Goal: Navigation & Orientation: Understand site structure

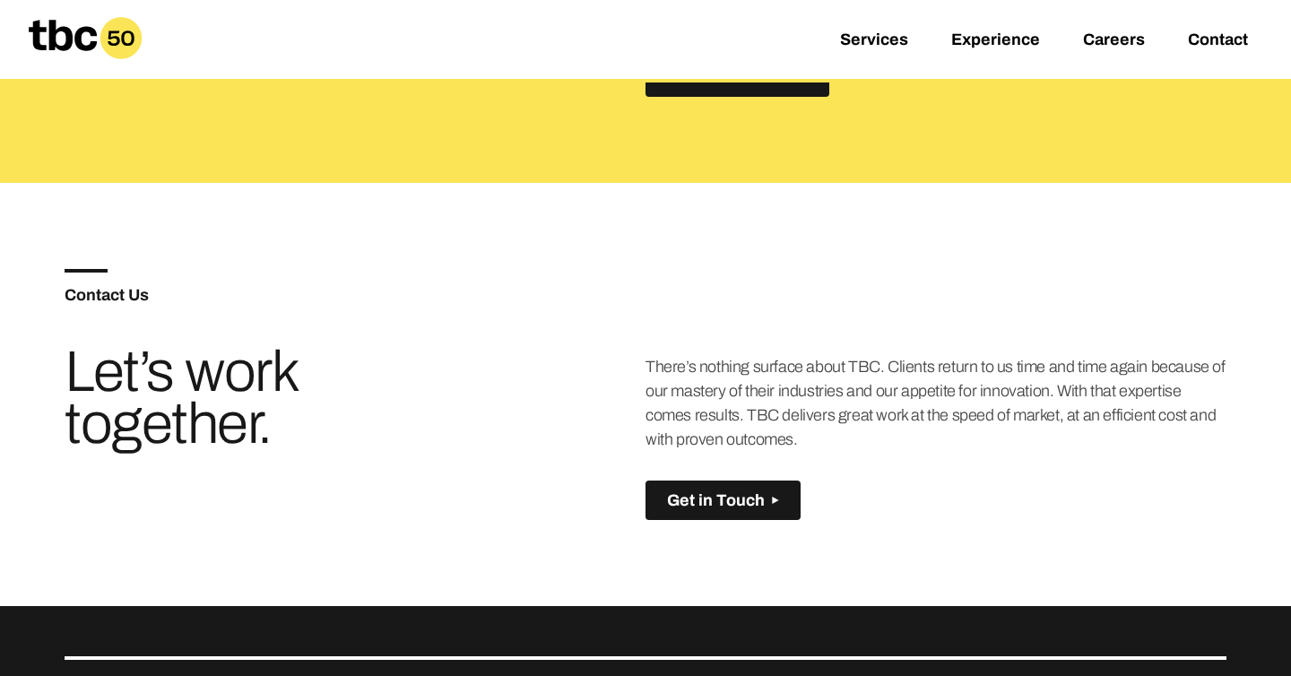
scroll to position [847, 0]
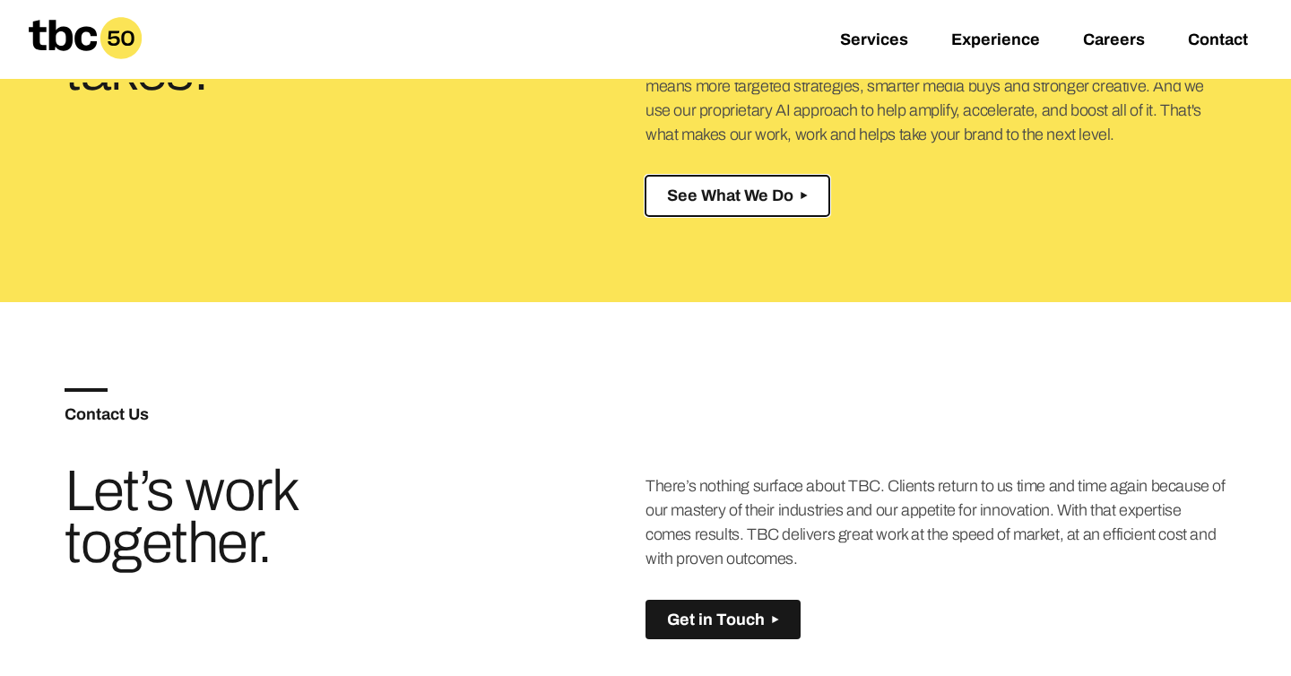
click at [688, 209] on button "See What We Do Created with Sketch." at bounding box center [738, 196] width 184 height 40
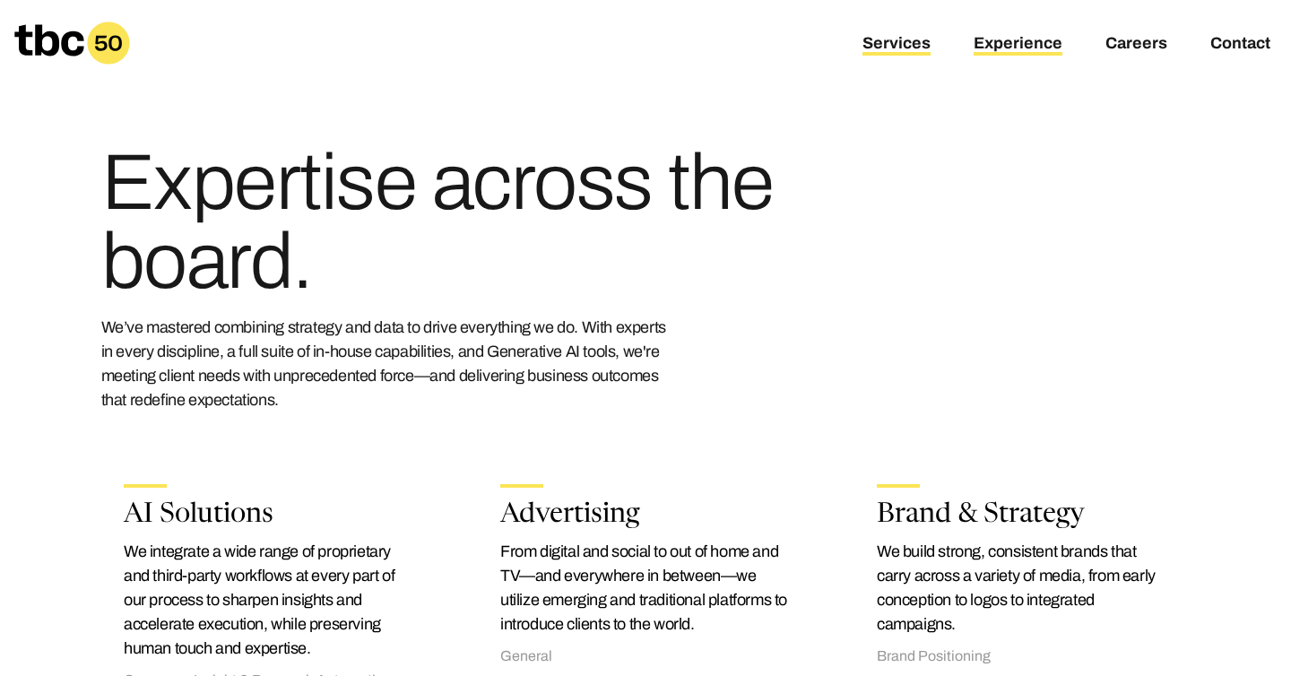
click at [978, 45] on link "Experience" at bounding box center [1018, 45] width 89 height 22
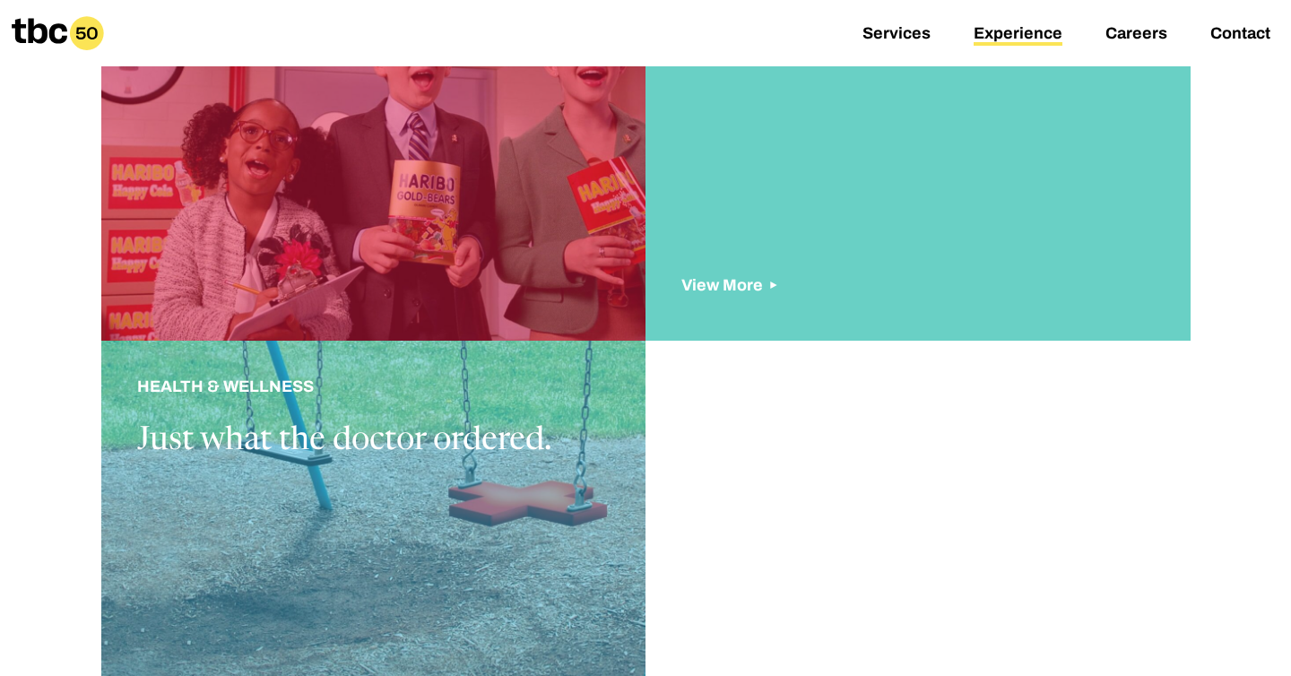
scroll to position [1611, 0]
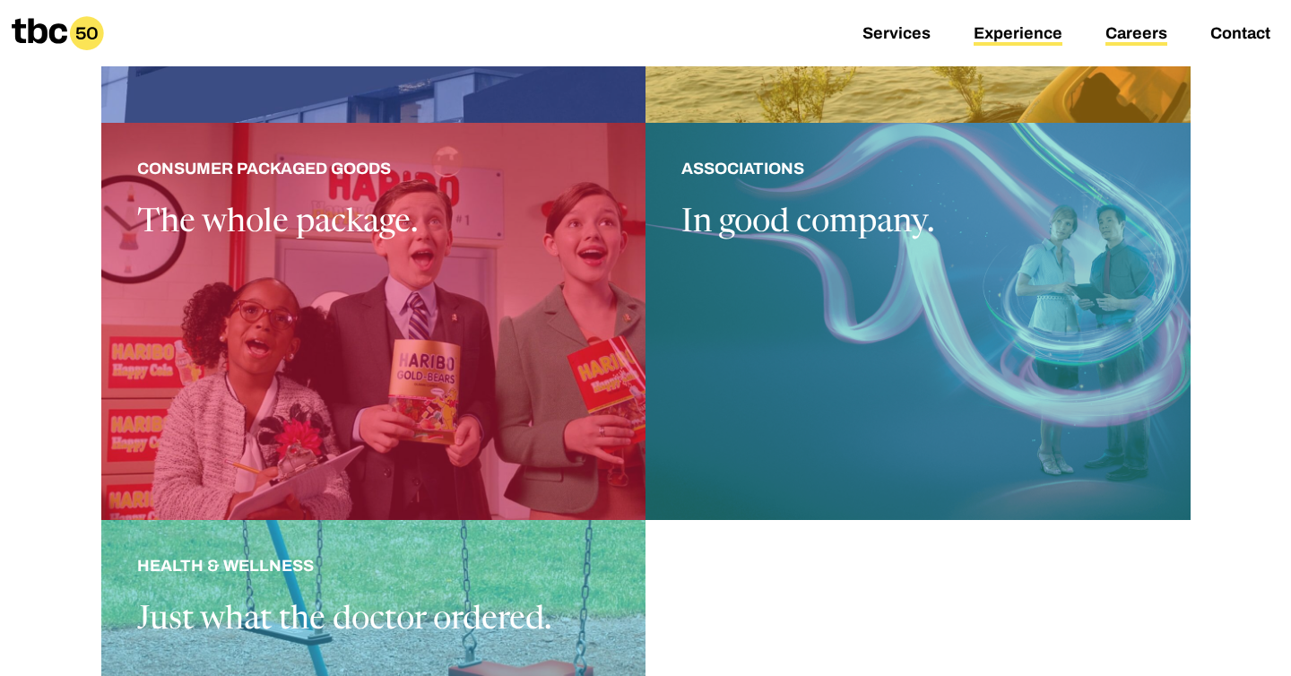
click at [1143, 38] on link "Careers" at bounding box center [1137, 35] width 62 height 22
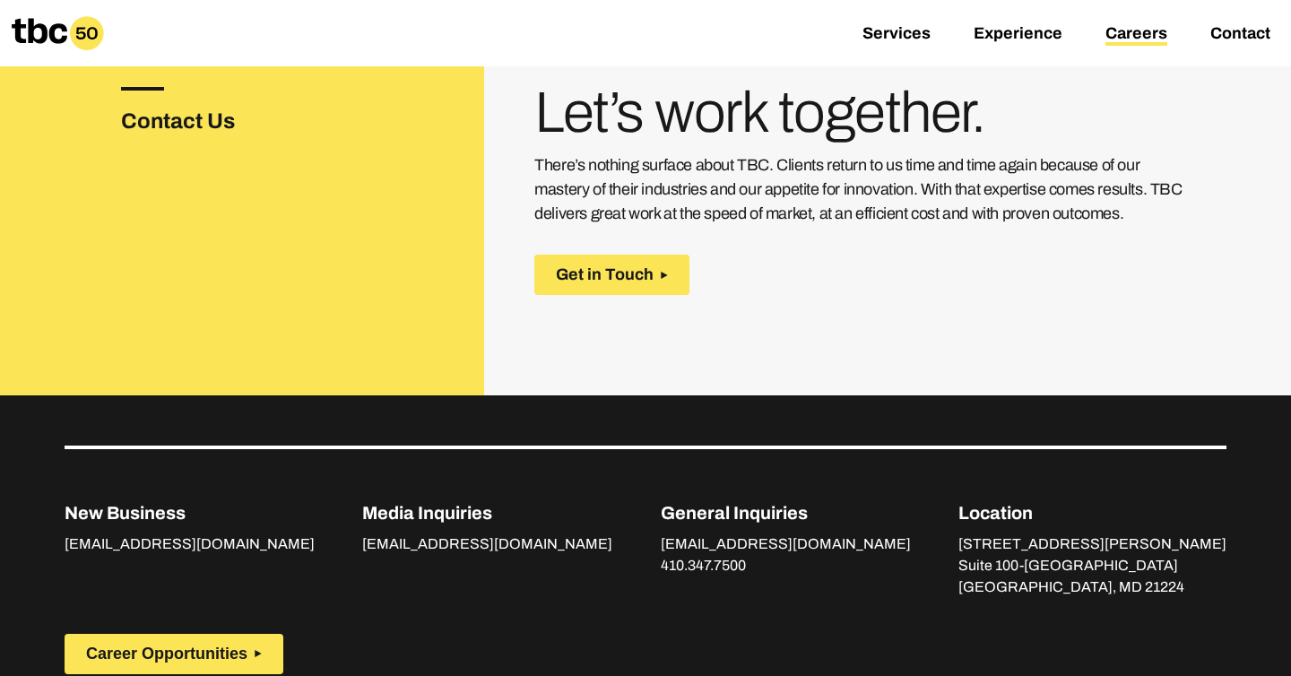
scroll to position [642, 0]
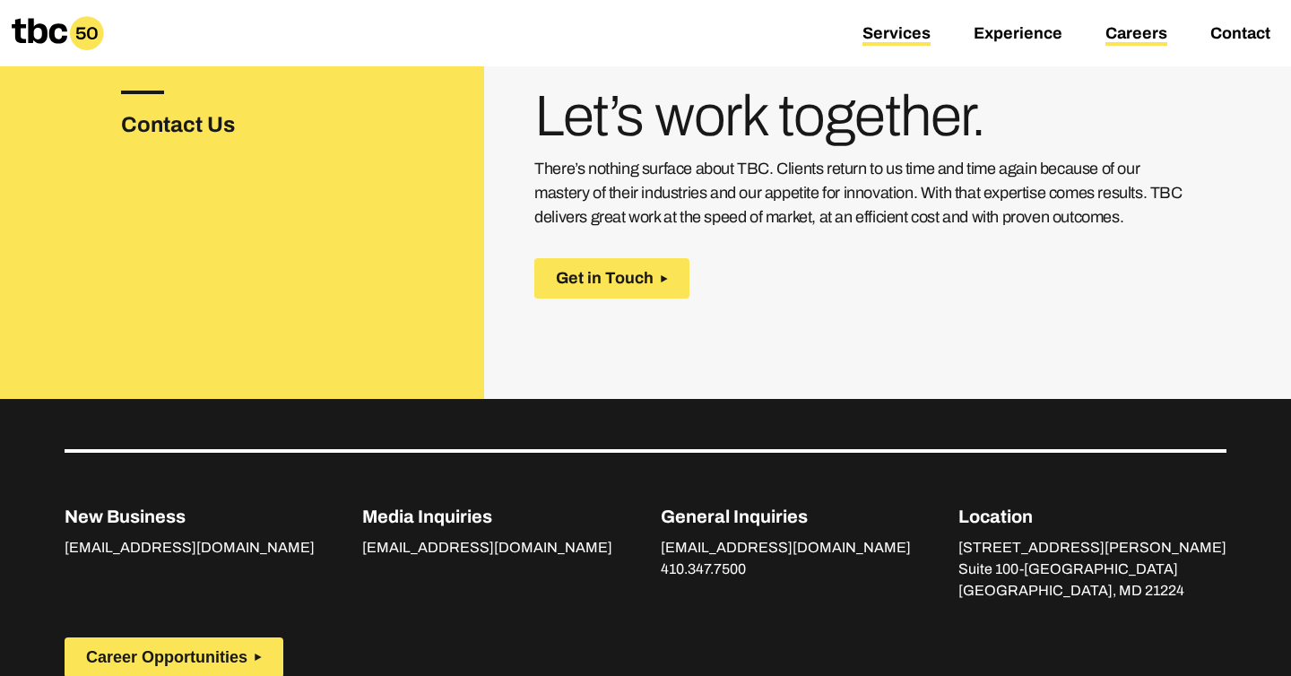
click at [907, 42] on link "Services" at bounding box center [897, 35] width 68 height 22
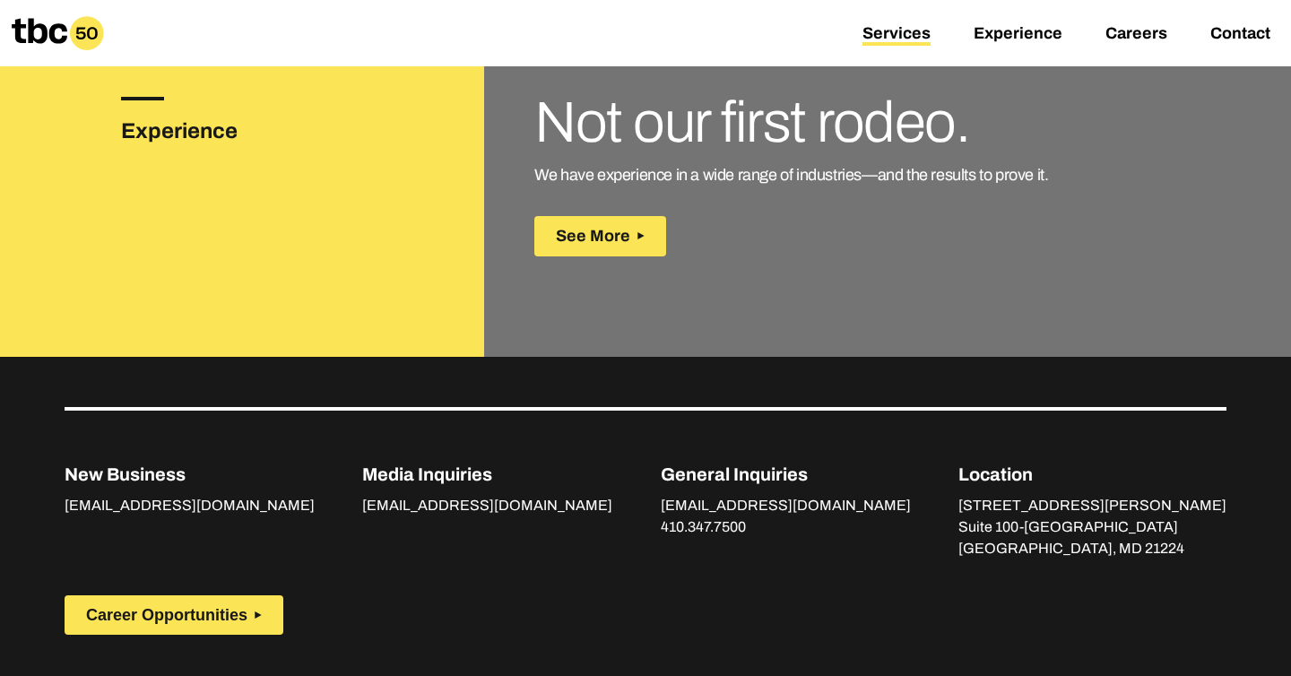
scroll to position [2777, 0]
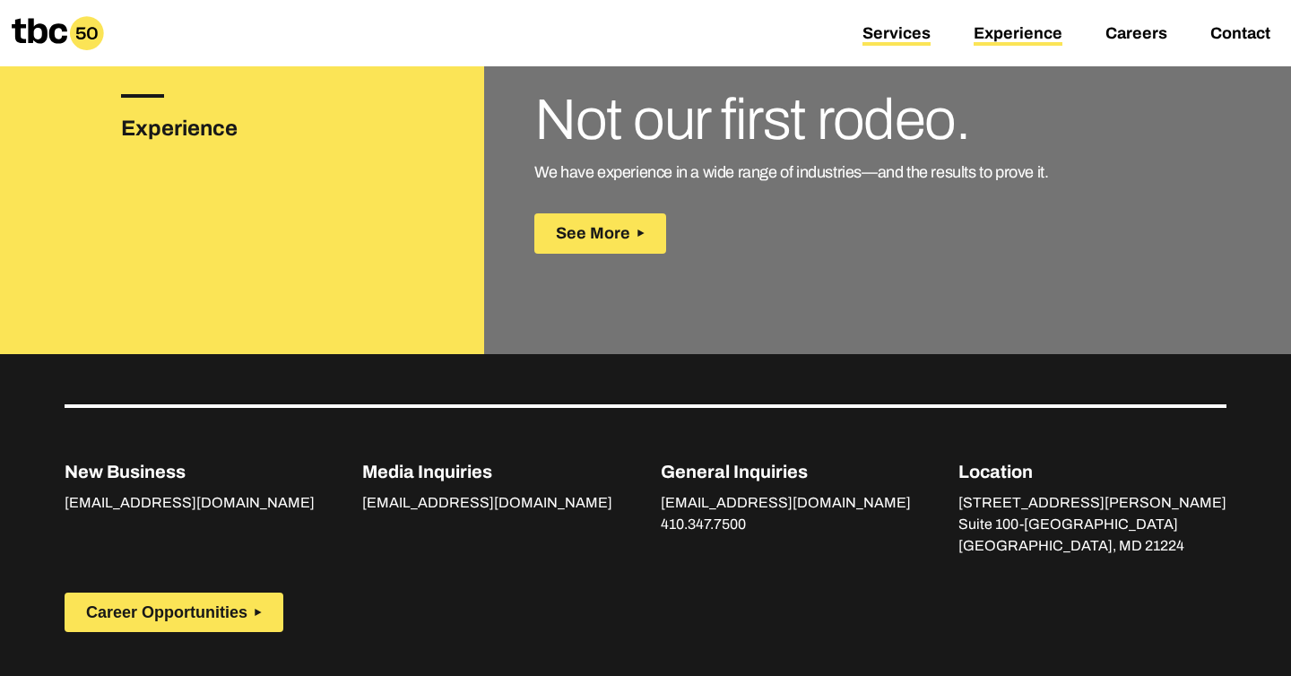
click at [977, 43] on link "Experience" at bounding box center [1018, 35] width 89 height 22
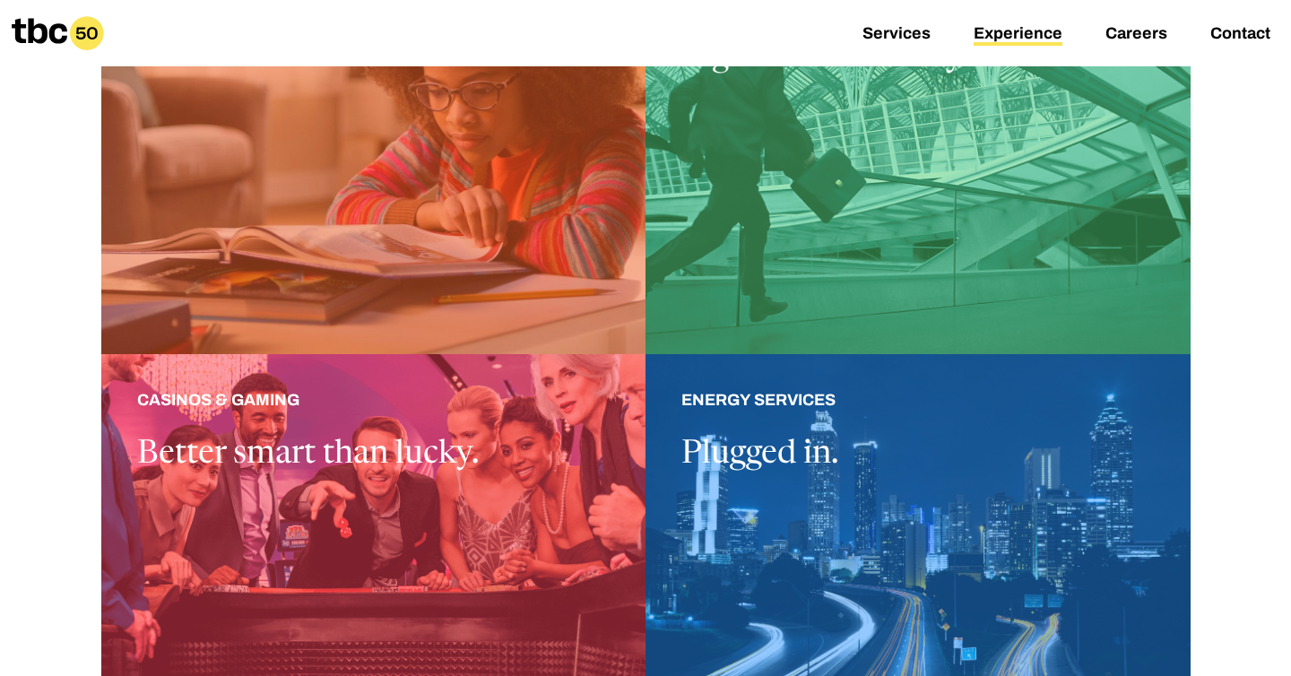
scroll to position [674, 0]
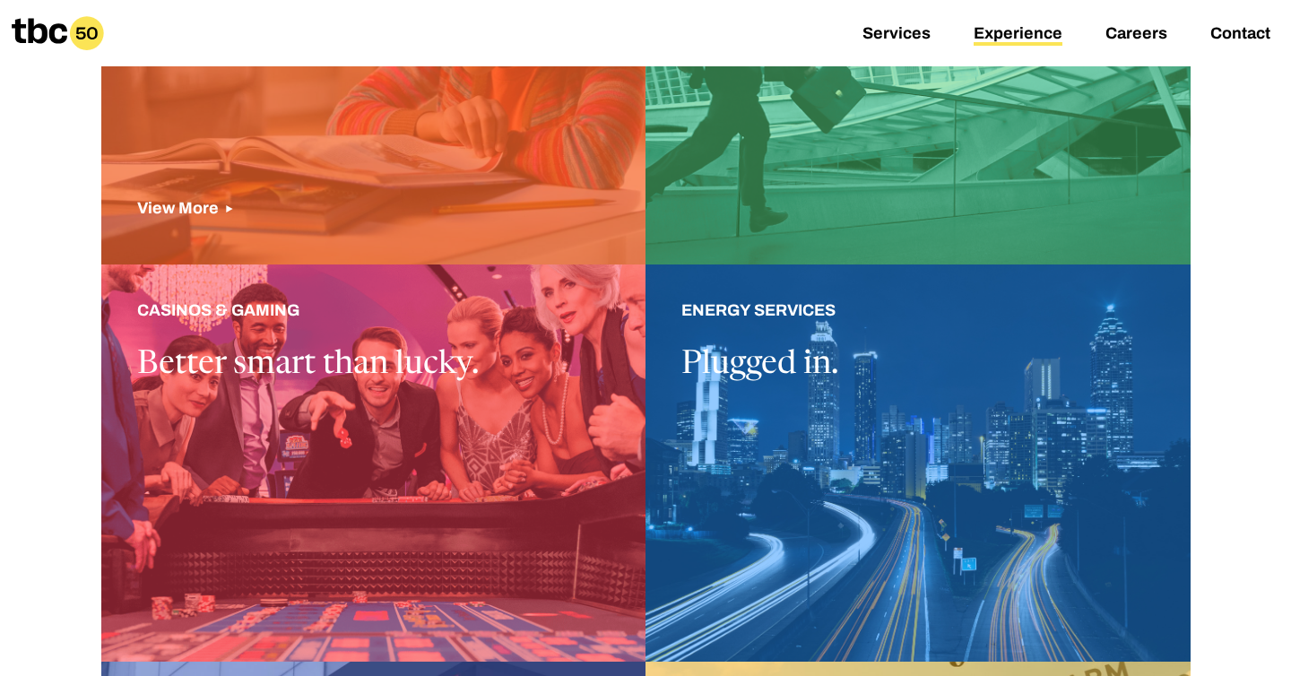
click at [467, 147] on div at bounding box center [373, 65] width 545 height 397
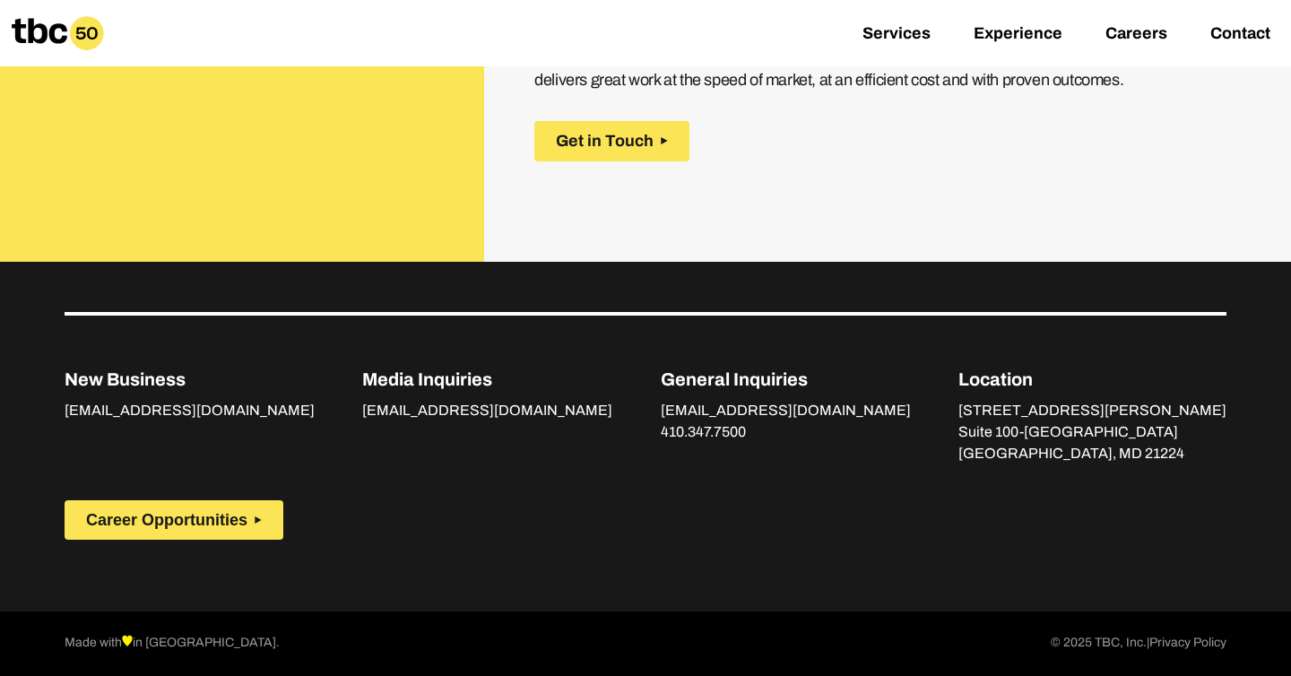
scroll to position [3108, 0]
click at [1127, 40] on link "Careers" at bounding box center [1137, 35] width 62 height 22
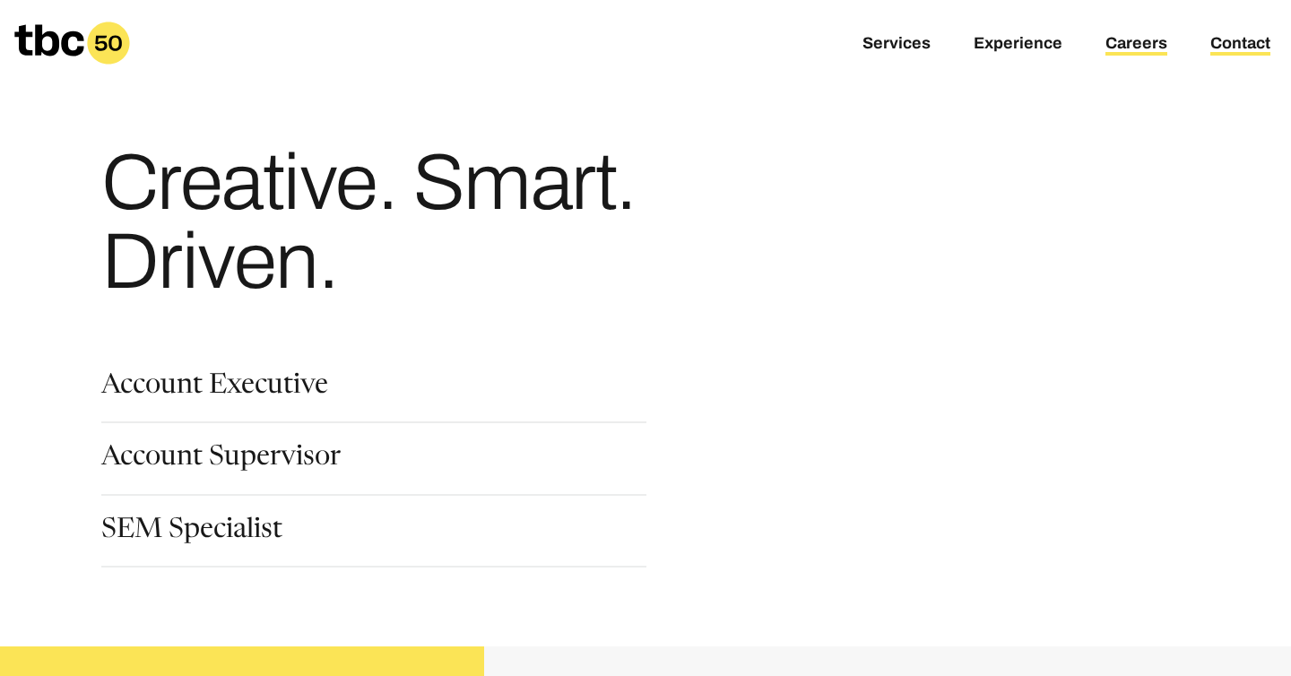
click at [1235, 54] on link "Contact" at bounding box center [1241, 45] width 60 height 22
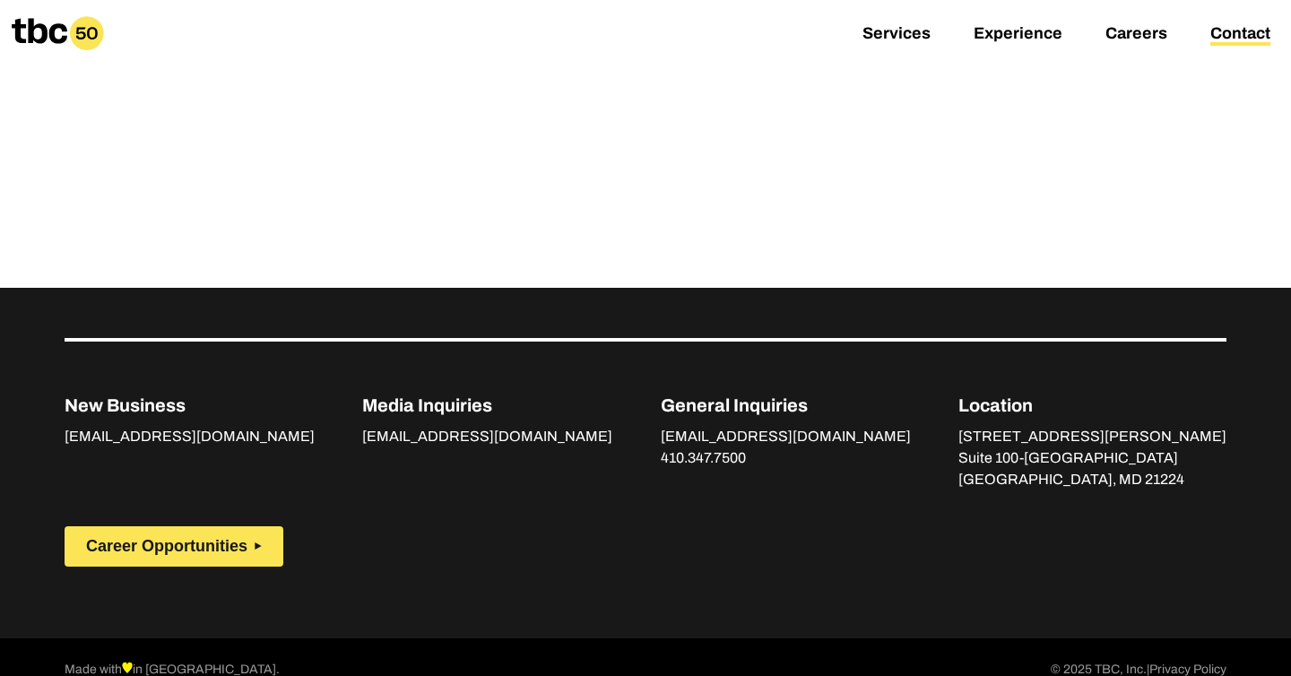
scroll to position [766, 0]
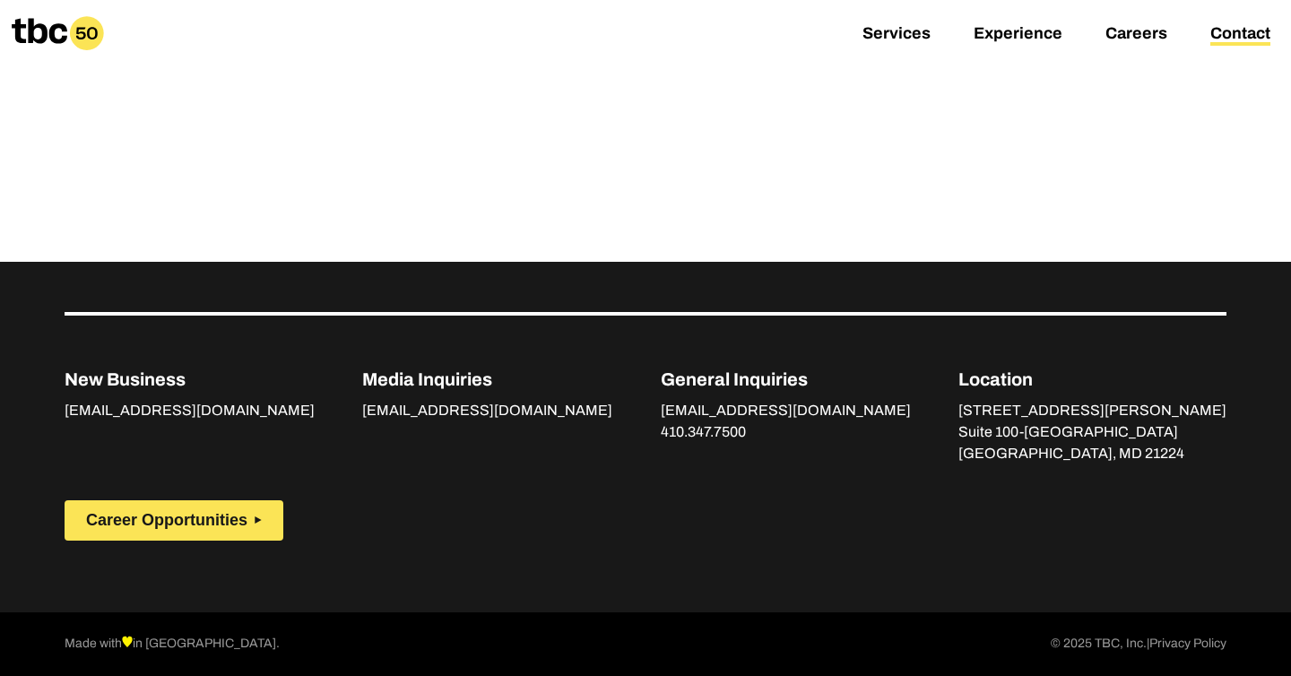
click at [907, 48] on div "Services Experience Careers Contact" at bounding box center [1087, 33] width 408 height 43
click at [911, 37] on link "Services" at bounding box center [897, 35] width 68 height 22
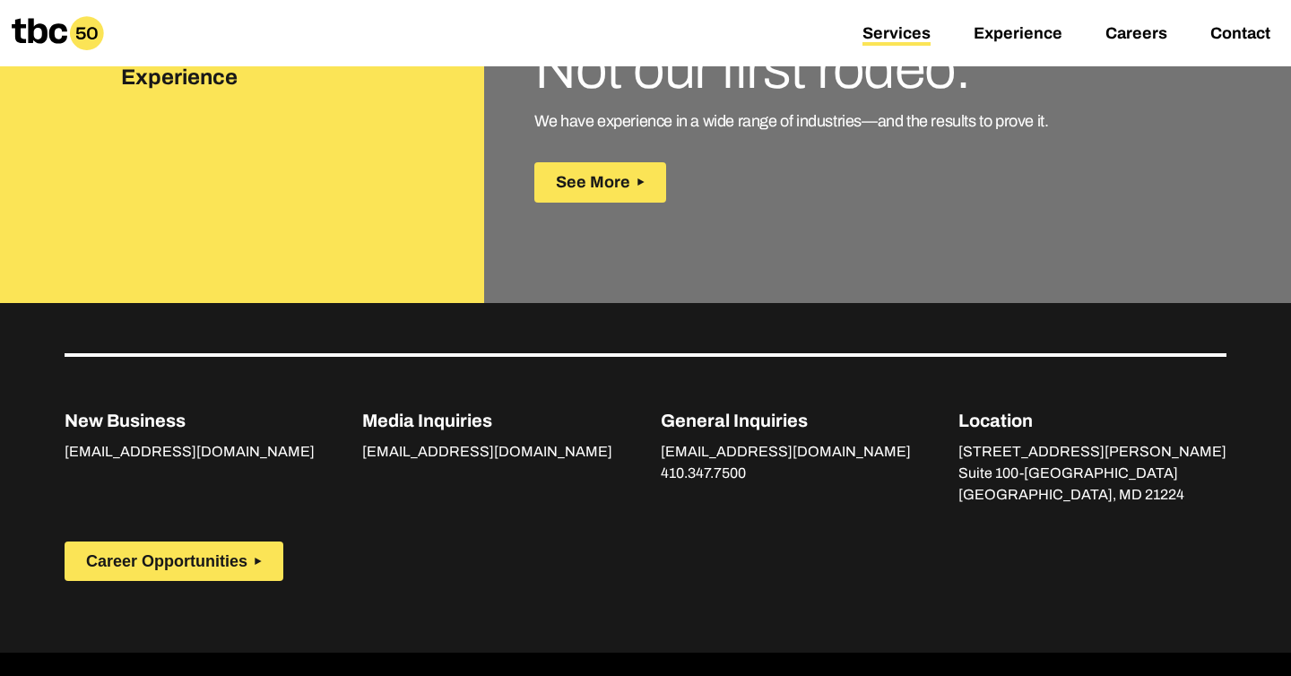
scroll to position [2870, 0]
